Goal: Find specific page/section: Find specific page/section

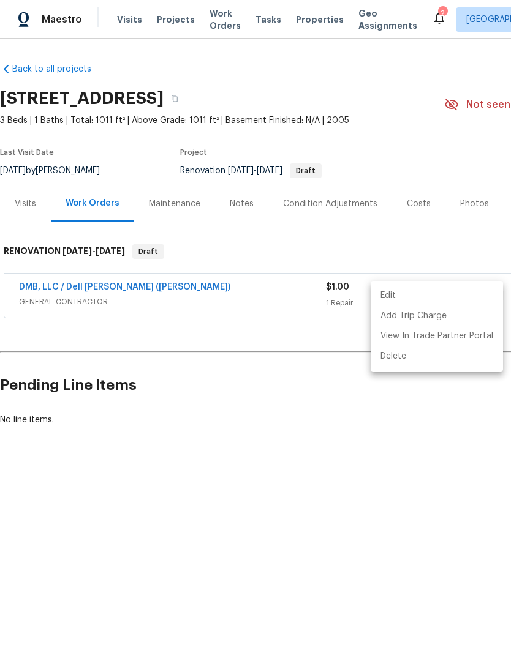
scroll to position [0, 181]
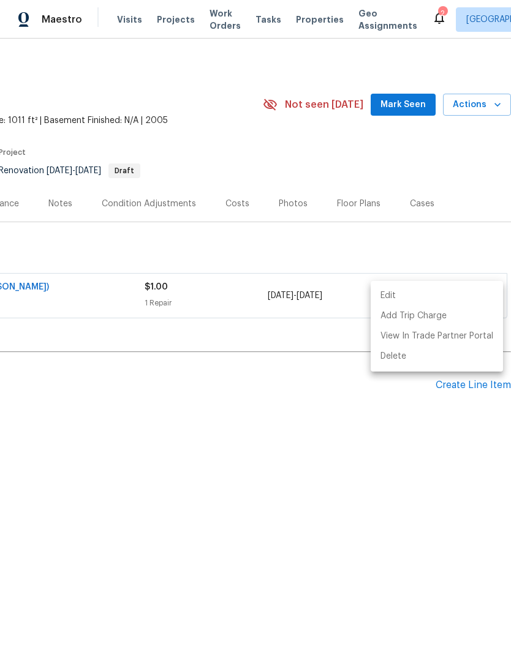
click at [402, 114] on div at bounding box center [255, 329] width 511 height 658
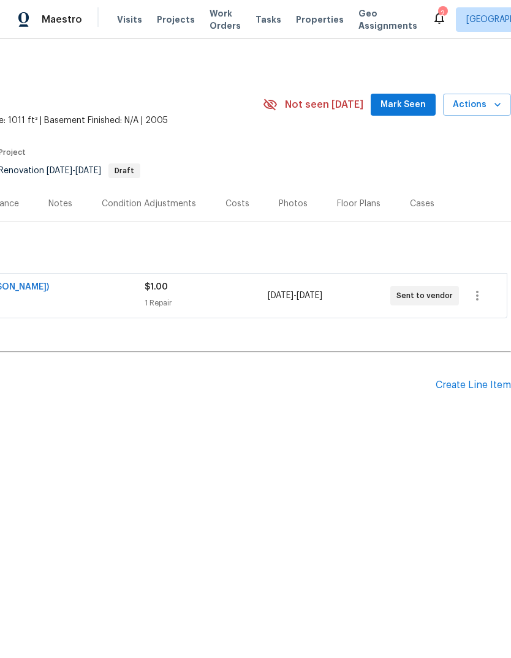
click at [383, 110] on button "Mark Seen" at bounding box center [403, 105] width 65 height 23
click at [401, 104] on span "Seen today" at bounding box center [406, 105] width 59 height 12
click at [296, 25] on span "Properties" at bounding box center [320, 19] width 48 height 12
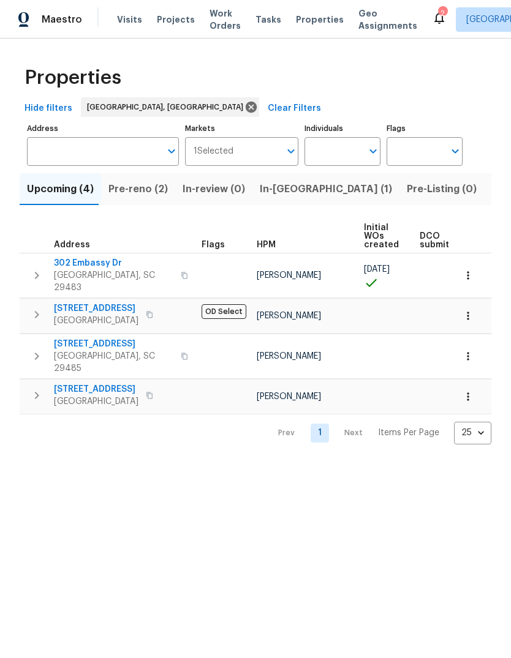
click at [138, 197] on span "Pre-reno (2)" at bounding box center [137, 189] width 59 height 17
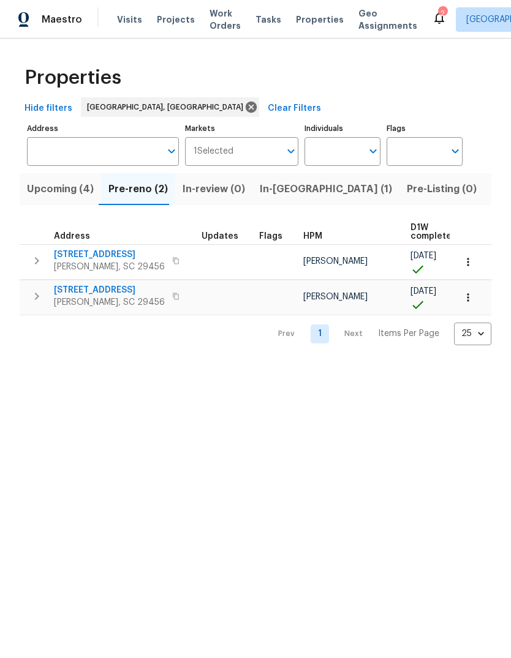
click at [77, 200] on button "Upcoming (4)" at bounding box center [60, 189] width 81 height 32
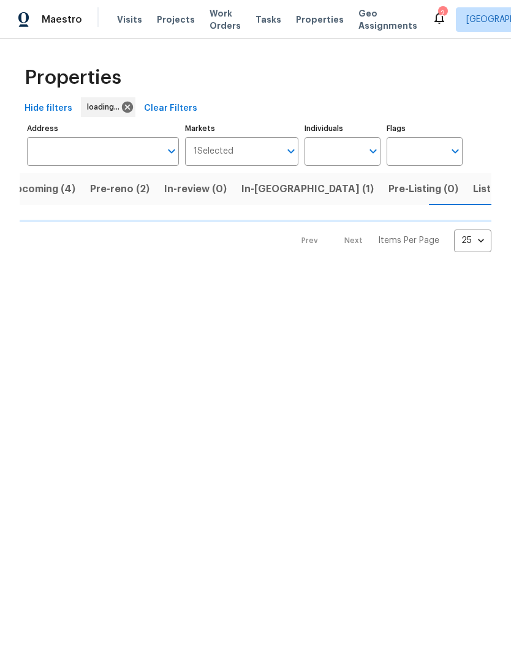
scroll to position [0, 21]
click at [66, 190] on span "Upcoming (4)" at bounding box center [39, 189] width 67 height 17
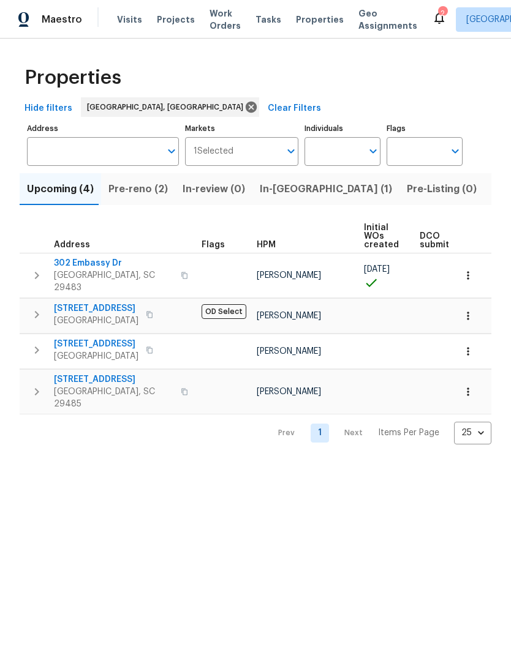
click at [105, 264] on span "302 Embassy Dr" at bounding box center [113, 263] width 119 height 12
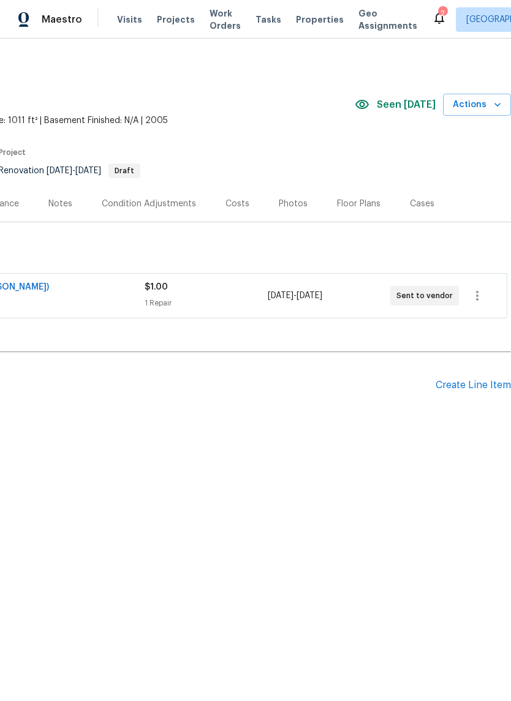
scroll to position [0, 181]
